Goal: Contribute content: Add original content to the website for others to see

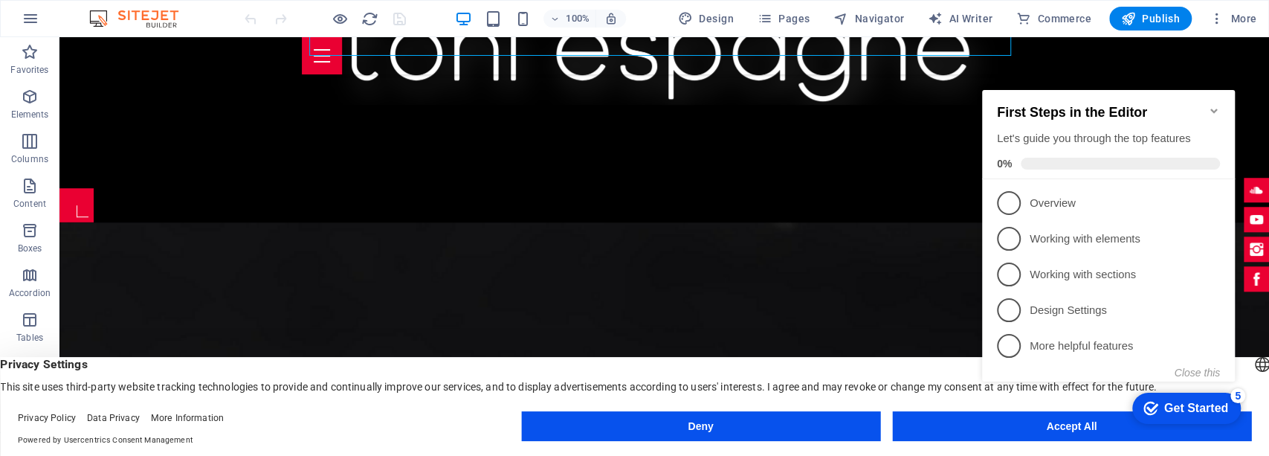
scroll to position [554, 0]
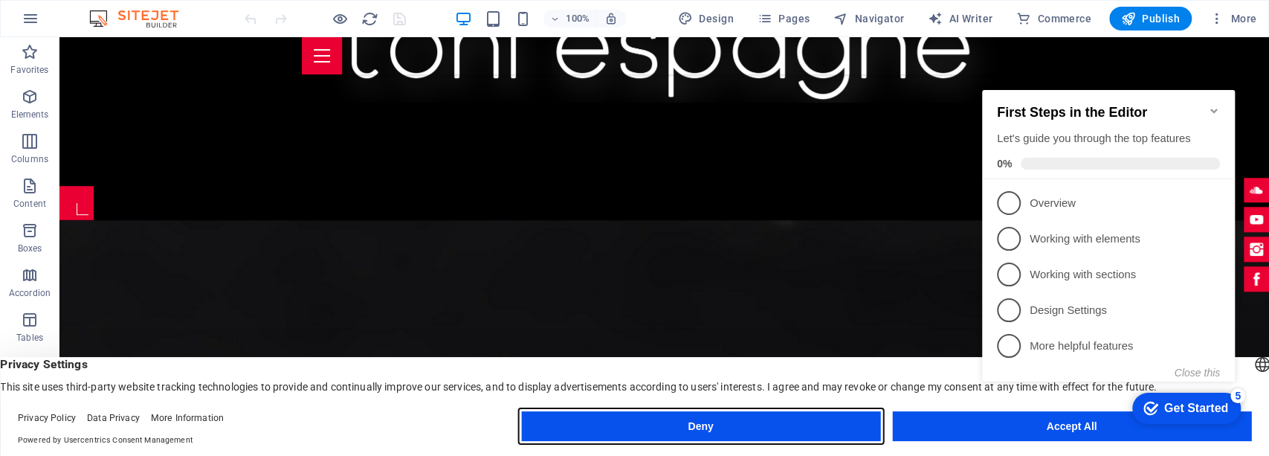
click at [818, 435] on button "Deny" at bounding box center [700, 426] width 359 height 30
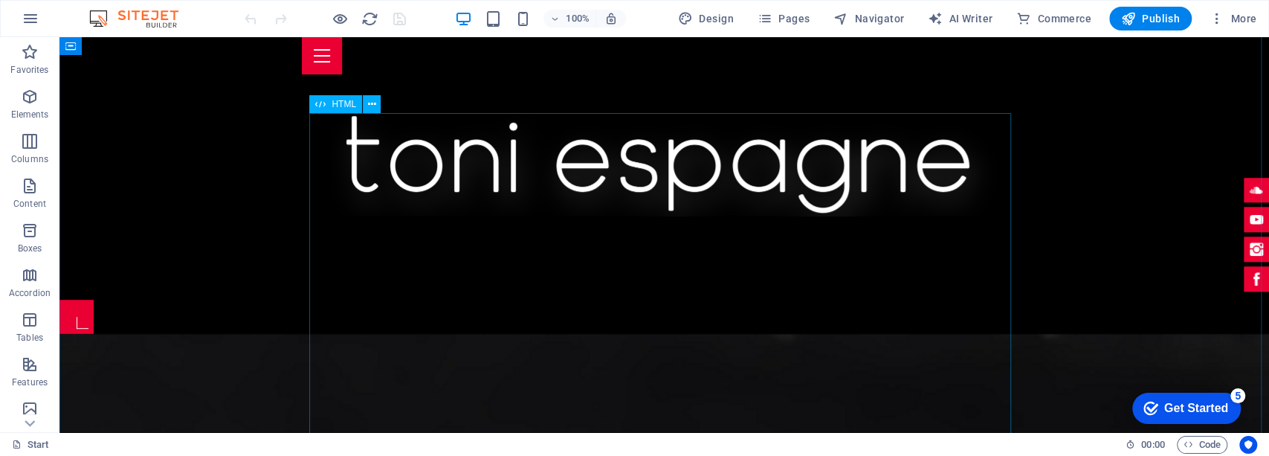
scroll to position [455, 0]
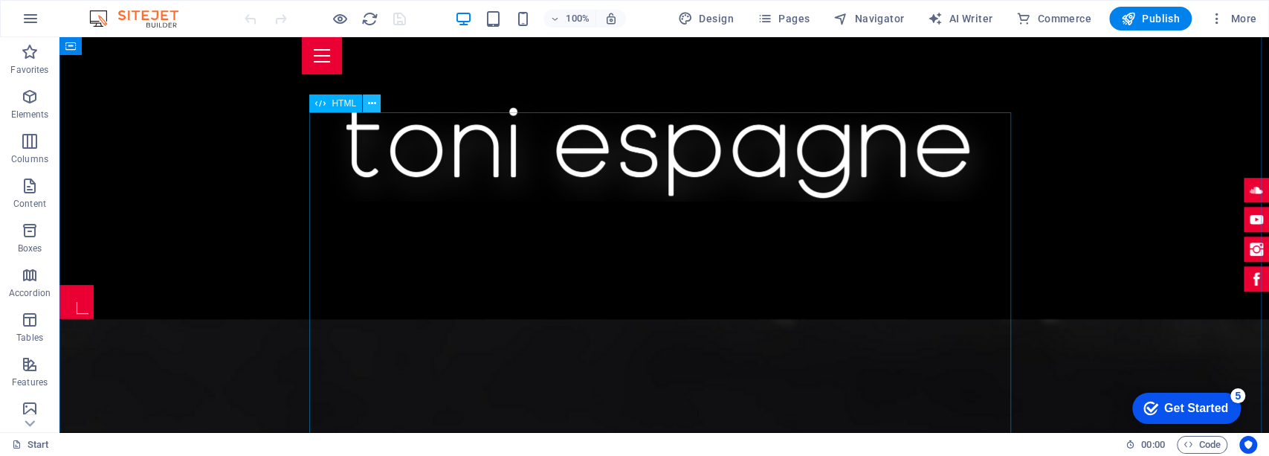
click at [368, 109] on icon at bounding box center [372, 104] width 8 height 16
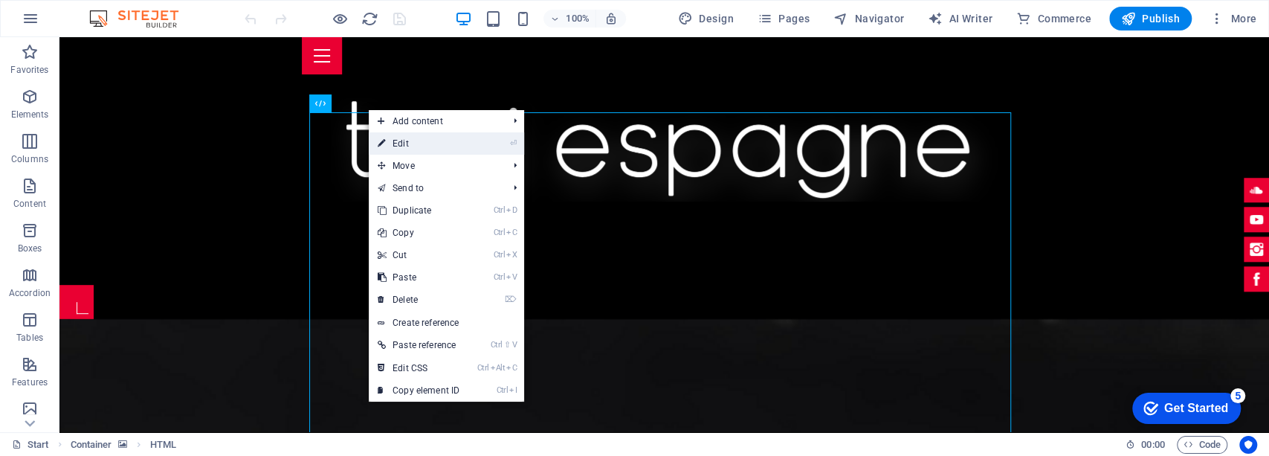
click at [419, 132] on link "⏎ Edit" at bounding box center [419, 143] width 100 height 22
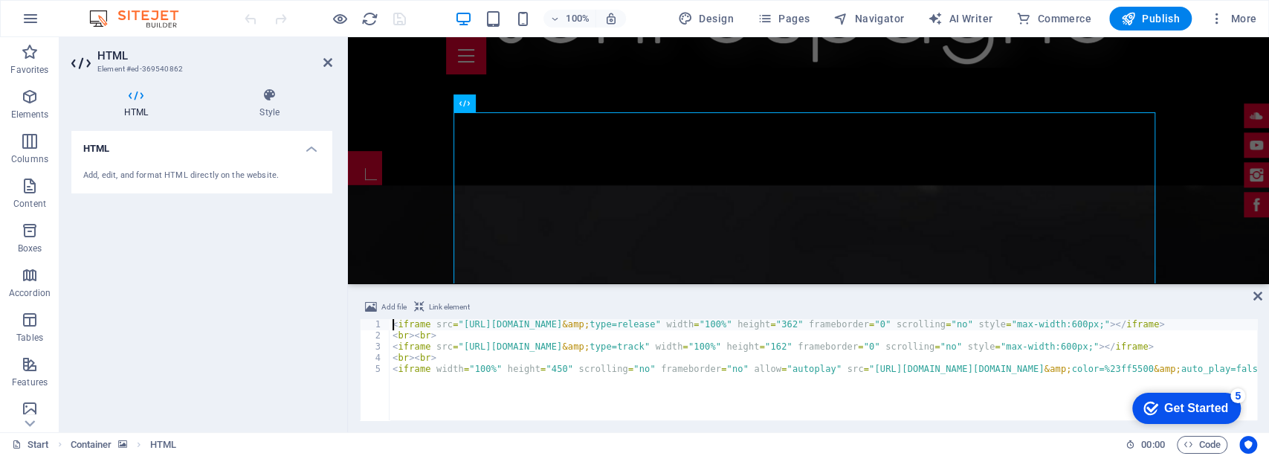
scroll to position [402, 0]
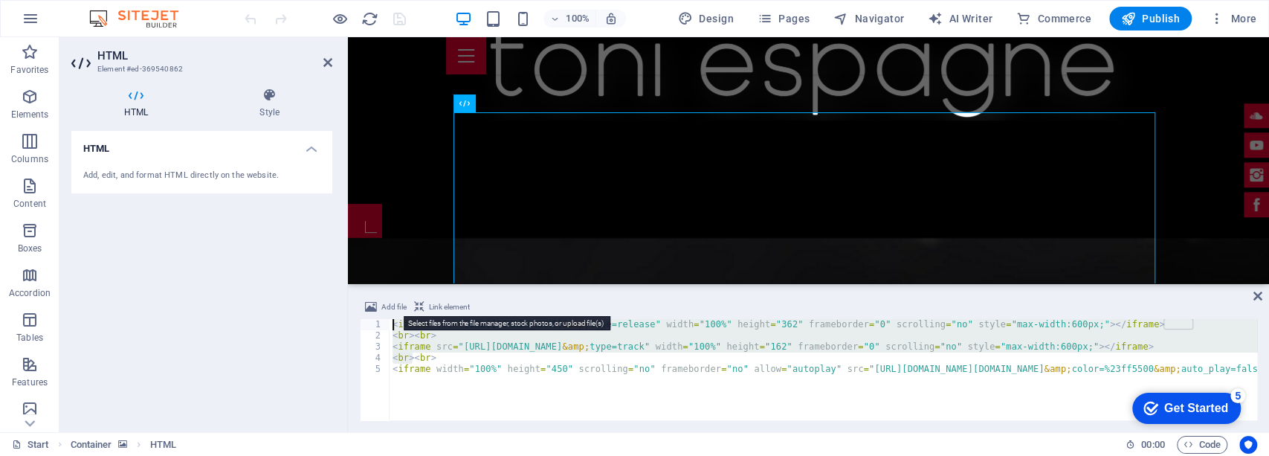
drag, startPoint x: 411, startPoint y: 358, endPoint x: 384, endPoint y: 315, distance: 50.8
click at [384, 315] on div "Add file Link element <iframe src="[URL][DOMAIN_NAME]" width="100%" height="362…" at bounding box center [809, 359] width 898 height 122
type textarea "<br>"
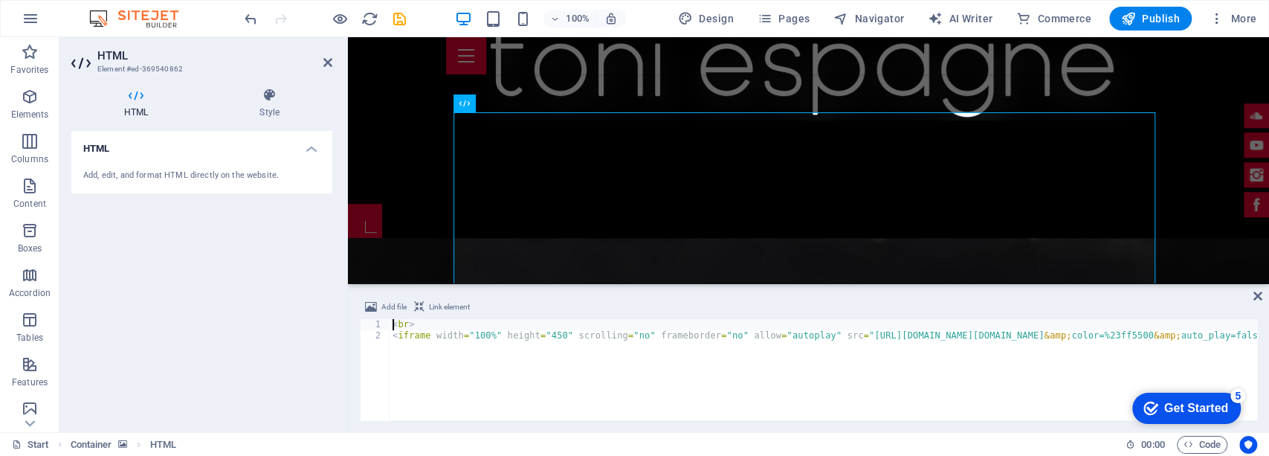
paste textarea
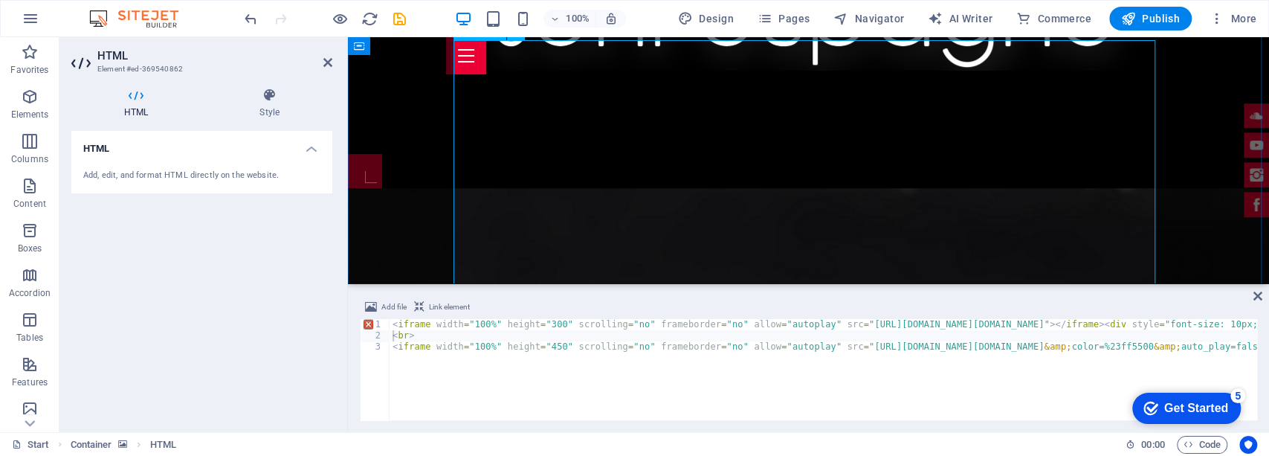
scroll to position [501, 0]
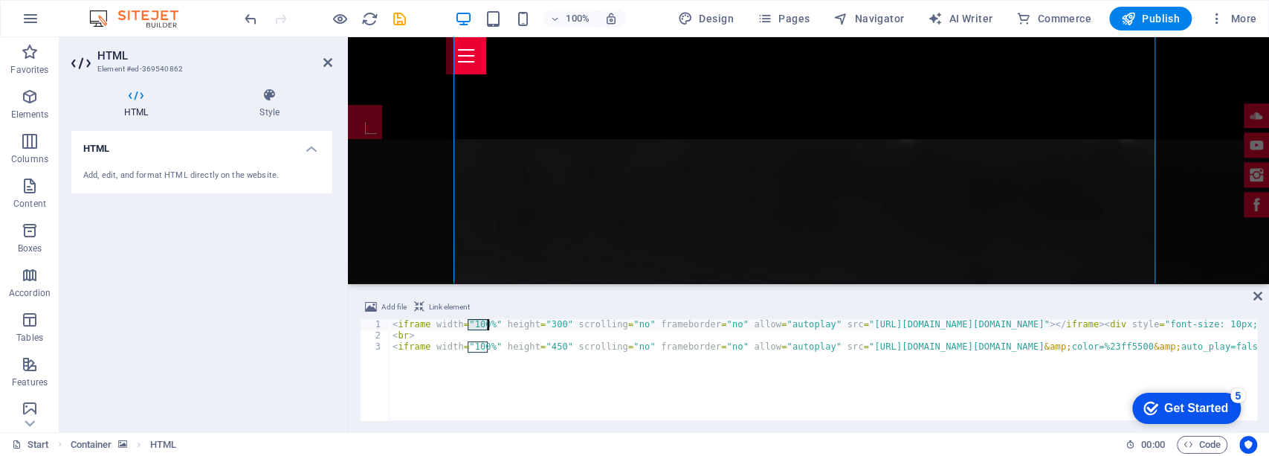
drag, startPoint x: 467, startPoint y: 323, endPoint x: 487, endPoint y: 323, distance: 20.1
drag, startPoint x: 540, startPoint y: 323, endPoint x: 550, endPoint y: 323, distance: 10.4
paste textarea "100%" scrolling="no" frameborder="no" allow="autoplay" src="[URL][DOMAIN_NAME][…"
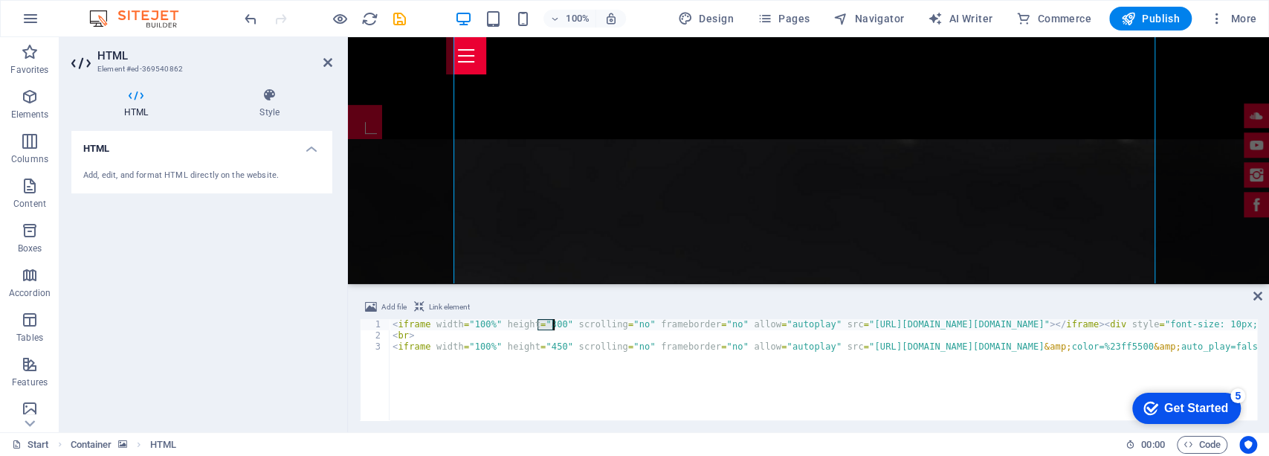
type textarea "<iframe width="100%" height="100%" scrolling="no" frameborder="no" allow="autop…"
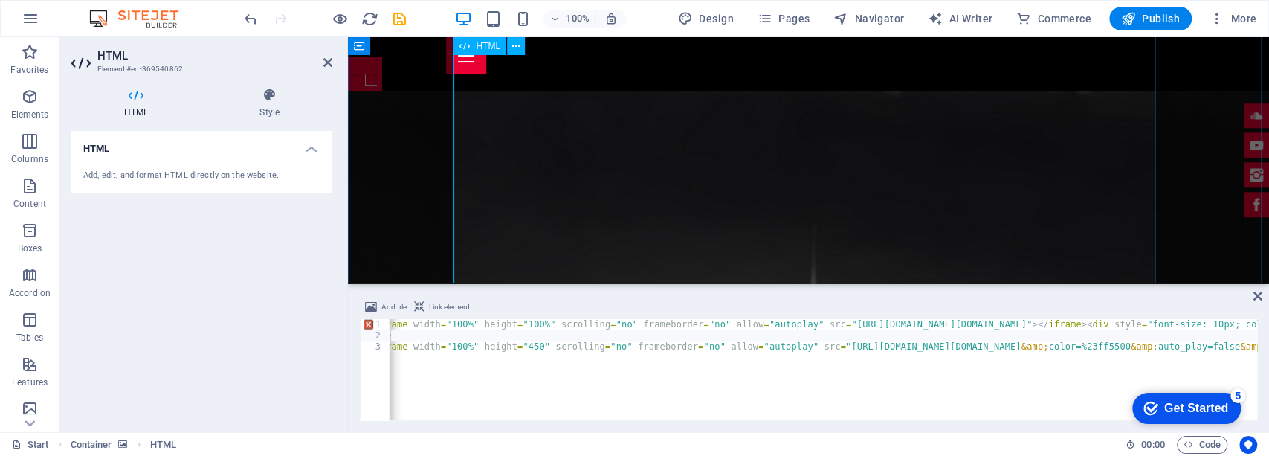
scroll to position [551, 0]
drag, startPoint x: 515, startPoint y: 347, endPoint x: 529, endPoint y: 346, distance: 14.2
drag, startPoint x: 515, startPoint y: 321, endPoint x: 532, endPoint y: 321, distance: 17.8
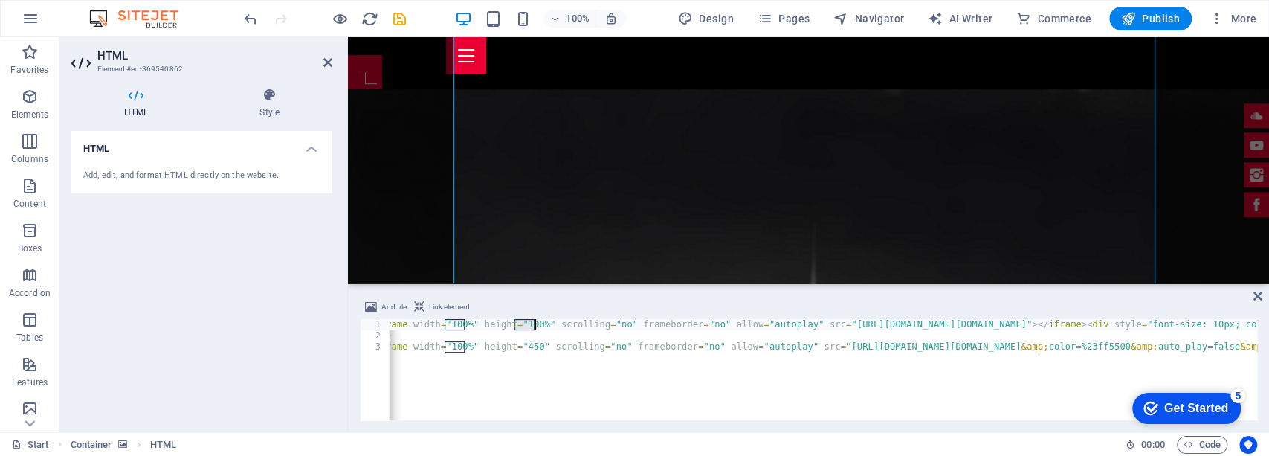
paste textarea "450" scrolling="no" frameborder="no" allow="autoplay" src="[URL][DOMAIN_NAME][D…"
type textarea "<br>"
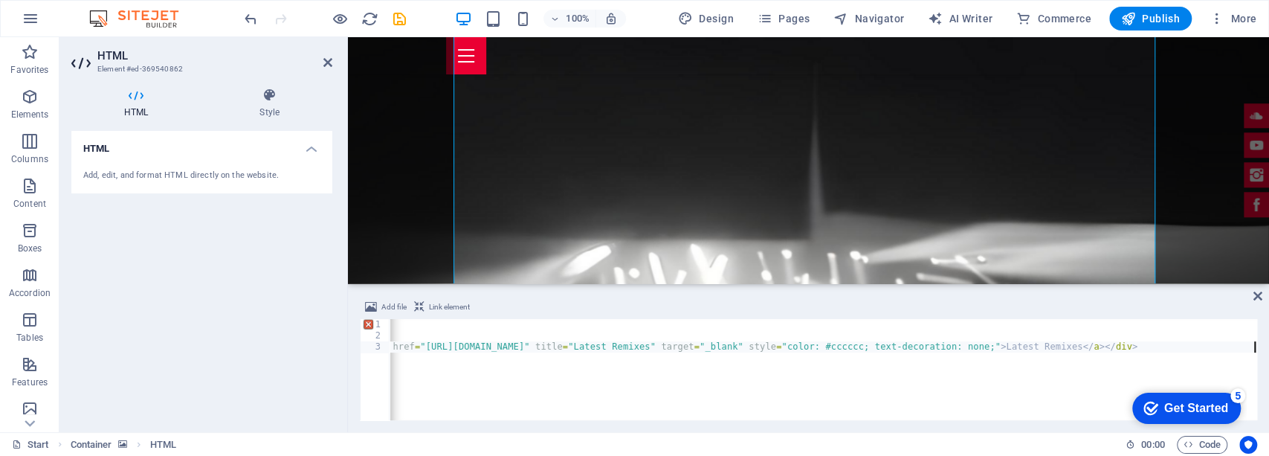
scroll to position [0, 3712]
drag, startPoint x: 446, startPoint y: 379, endPoint x: 416, endPoint y: 367, distance: 32.7
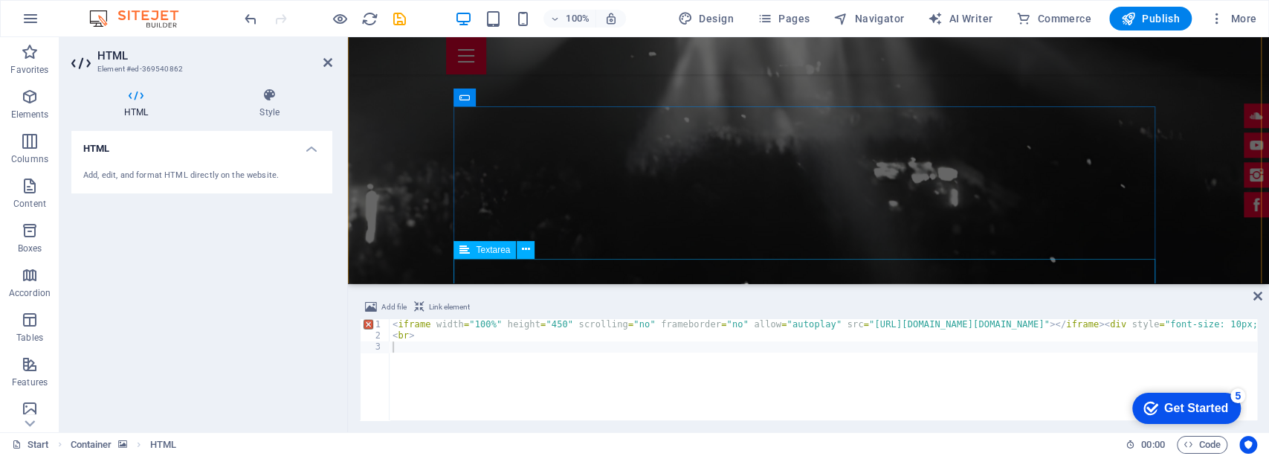
scroll to position [947, 0]
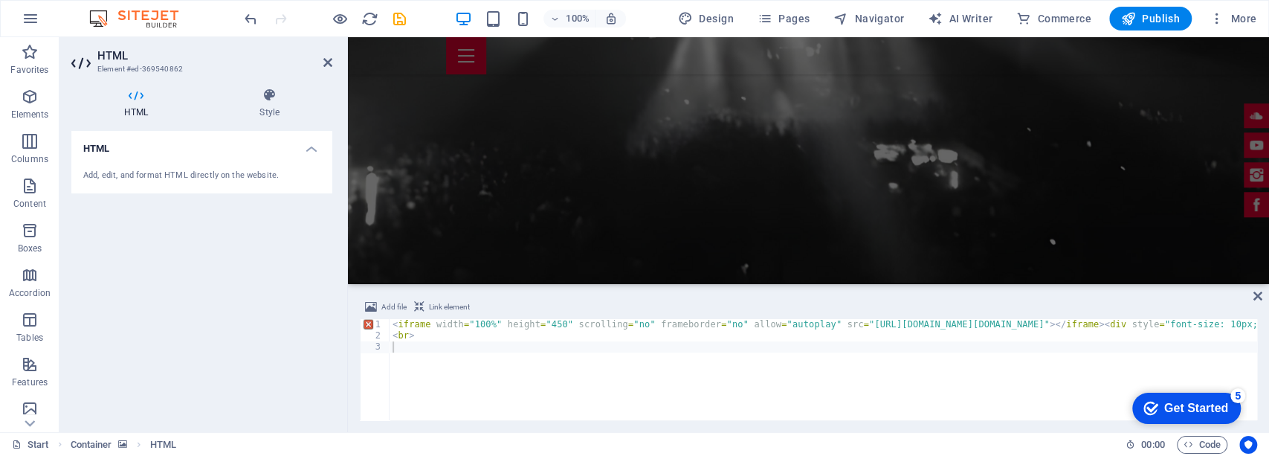
click at [1252, 294] on div "Add file Link element 1 2 3 < iframe width = "100%" height = "450" scrolling = …" at bounding box center [808, 359] width 921 height 146
click at [1258, 294] on icon at bounding box center [1258, 296] width 9 height 12
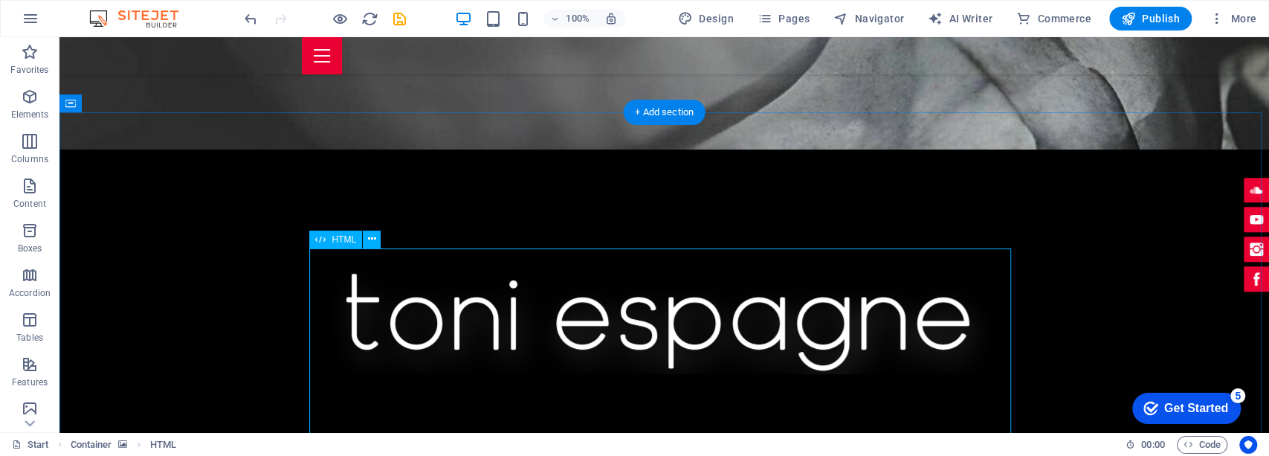
scroll to position [221, 0]
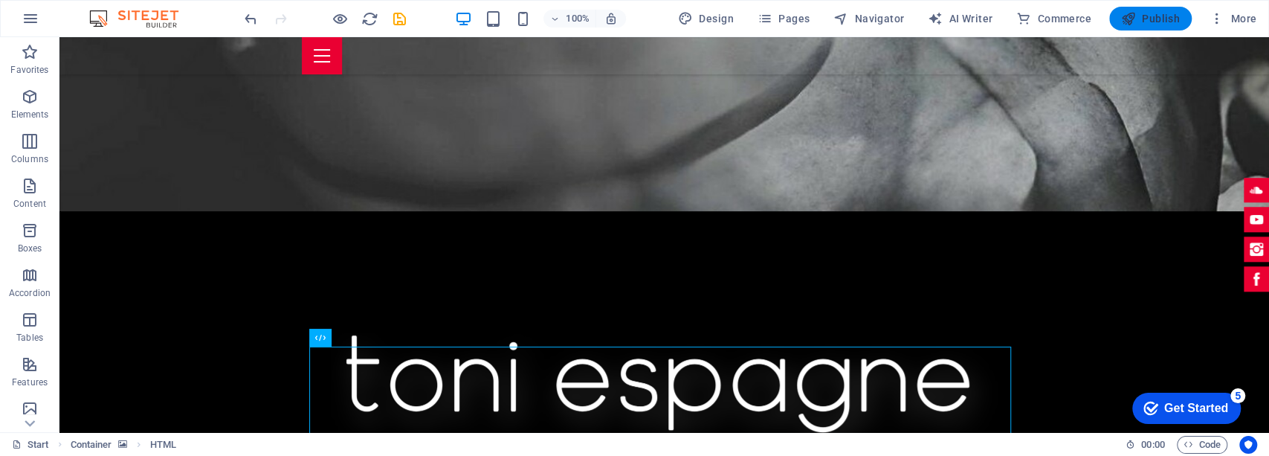
click at [1162, 19] on span "Publish" at bounding box center [1150, 18] width 59 height 15
